Goal: Transaction & Acquisition: Purchase product/service

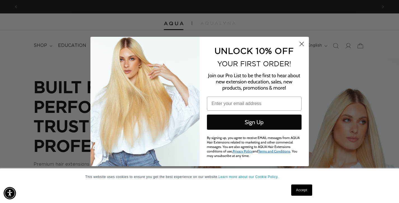
scroll to position [0, 360]
click at [303, 45] on circle "Close dialog" at bounding box center [301, 43] width 9 height 9
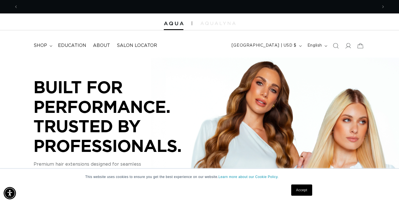
scroll to position [0, 0]
click at [45, 46] on span "shop" at bounding box center [40, 46] width 13 height 6
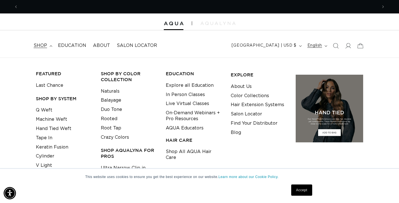
scroll to position [0, 360]
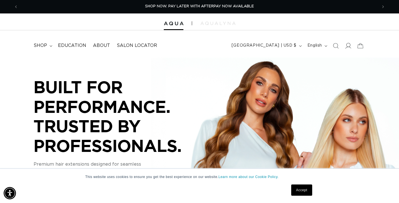
click at [350, 47] on icon at bounding box center [348, 46] width 6 height 6
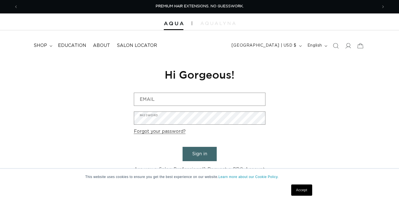
click at [164, 88] on div "Reset your password We will send you an email to reset your password Email Subm…" at bounding box center [200, 120] width 140 height 126
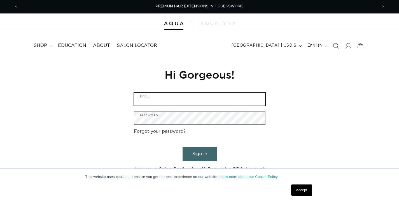
click at [165, 98] on input "Email" at bounding box center [199, 99] width 131 height 13
click at [150, 95] on input "Email" at bounding box center [199, 99] width 131 height 13
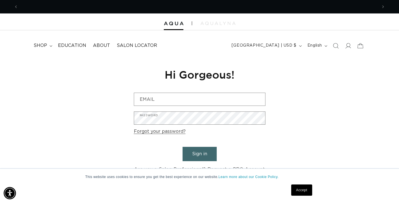
click at [175, 109] on form "Email Password Forgot your password? Sign in Are you a Salon Professional? Requ…" at bounding box center [200, 132] width 132 height 81
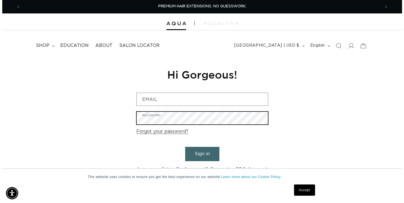
scroll to position [0, 360]
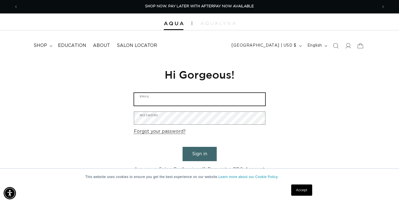
type input "Craftsouthhadley@gmail.com"
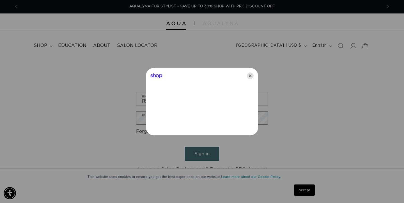
click at [250, 77] on icon "Close" at bounding box center [250, 75] width 7 height 7
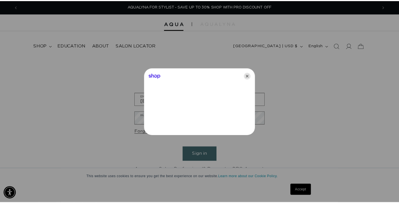
scroll to position [0, 719]
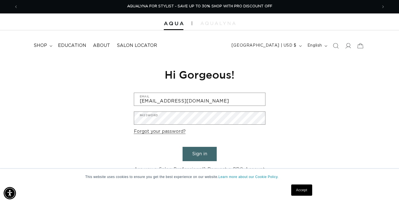
click at [201, 150] on button "Sign in" at bounding box center [200, 154] width 34 height 14
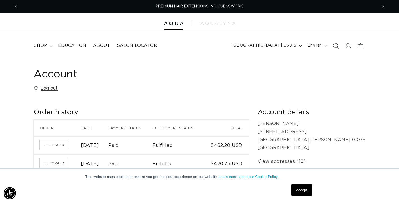
click at [50, 46] on icon at bounding box center [51, 46] width 3 height 2
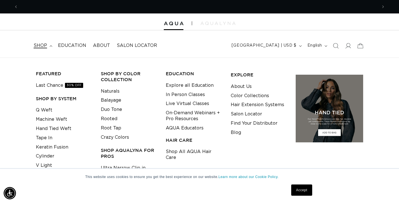
scroll to position [0, 360]
click at [46, 147] on link "Keratin Fusion" at bounding box center [52, 146] width 33 height 9
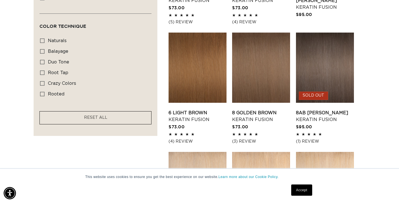
scroll to position [0, 360]
